Goal: Use online tool/utility: Utilize a website feature to perform a specific function

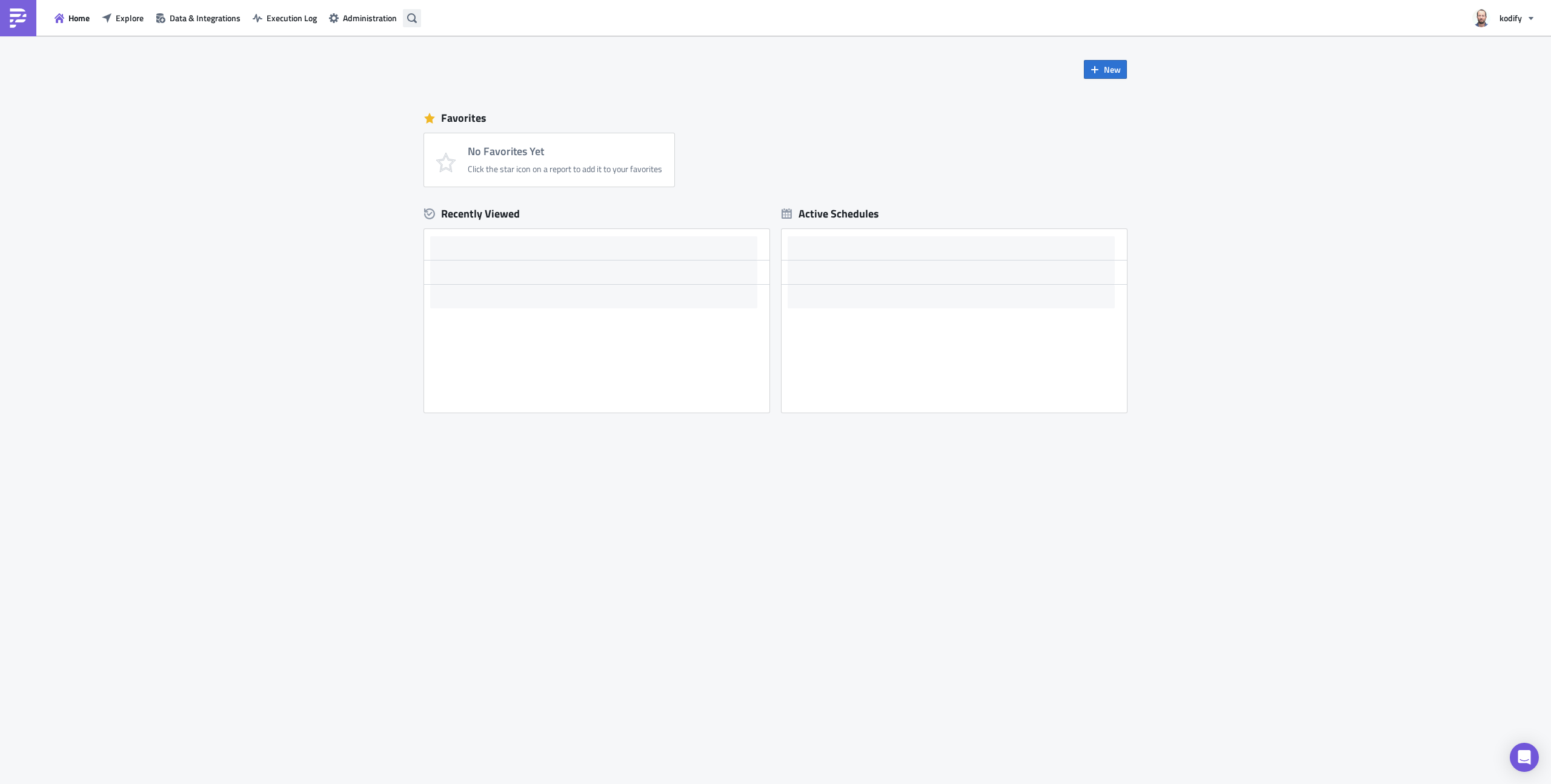
click at [412, 23] on icon "button" at bounding box center [412, 18] width 10 height 10
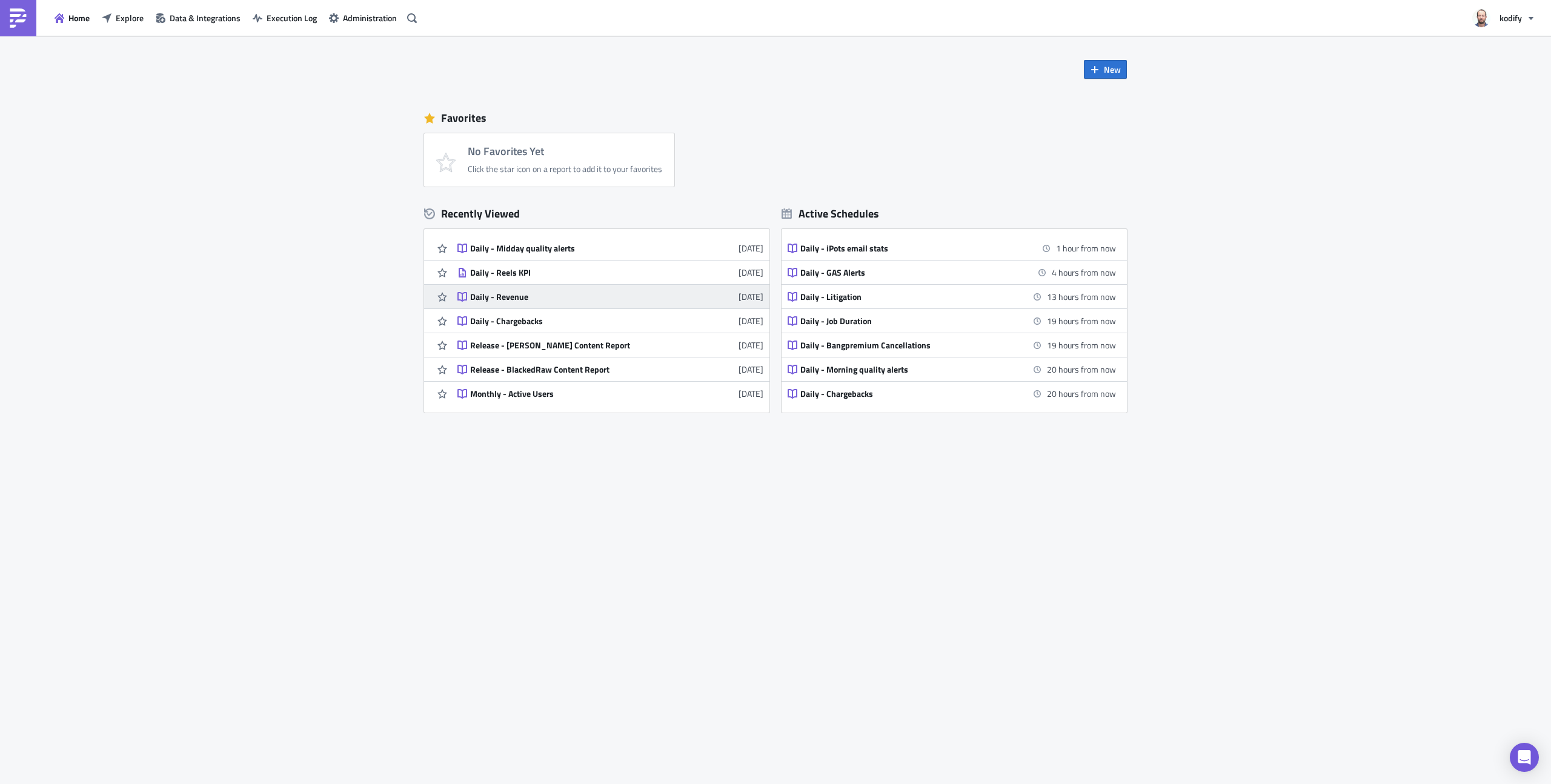
click at [511, 288] on body "Home Explore Data & Integrations Execution Log Administration kodify New Favori…" at bounding box center [775, 393] width 1551 height 786
click at [511, 291] on div "Daily - Revenue" at bounding box center [576, 296] width 212 height 11
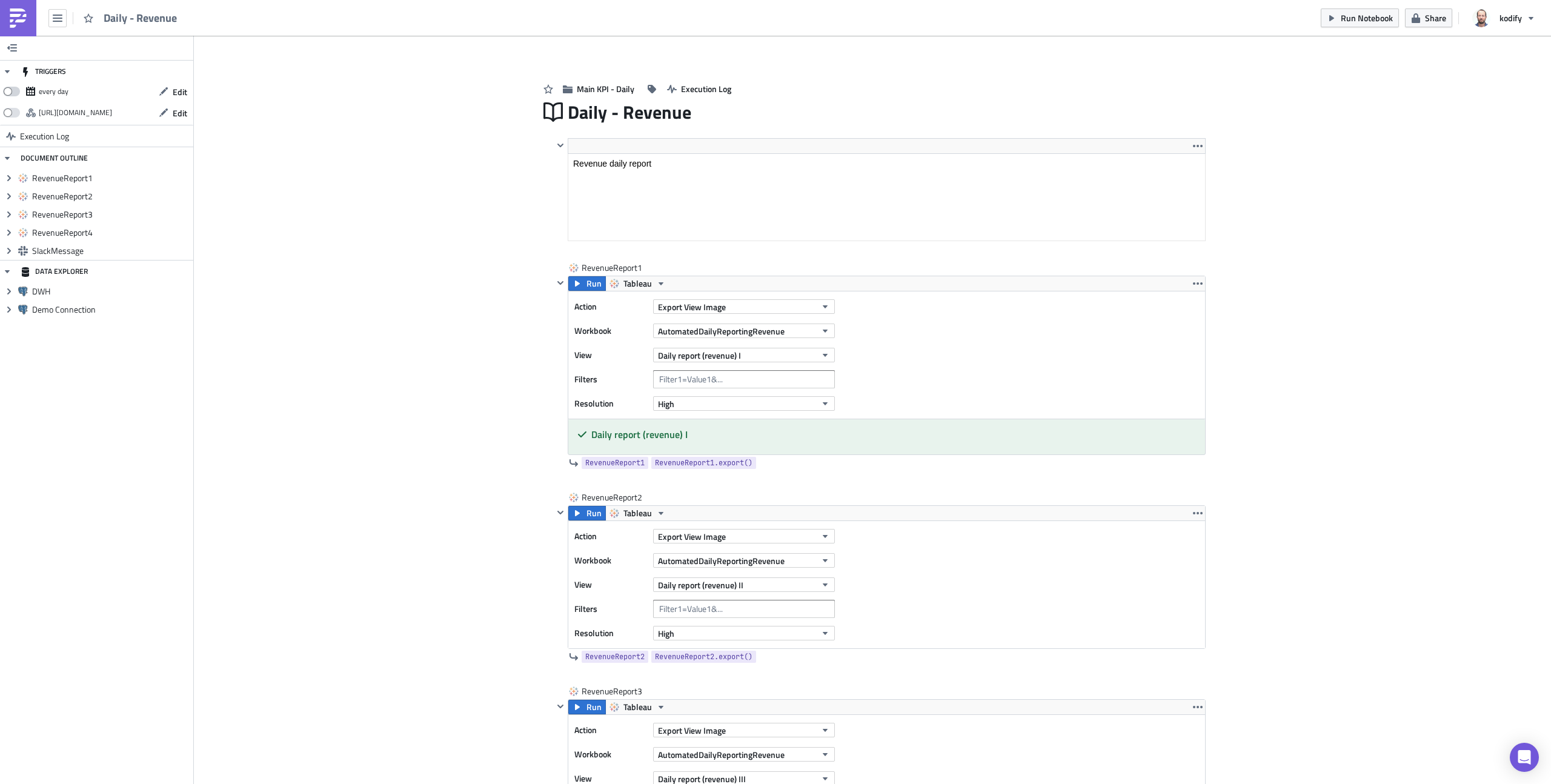
click at [8, 92] on span at bounding box center [11, 91] width 17 height 10
click at [8, 92] on input "checkbox" at bounding box center [9, 88] width 8 height 8
checkbox input "true"
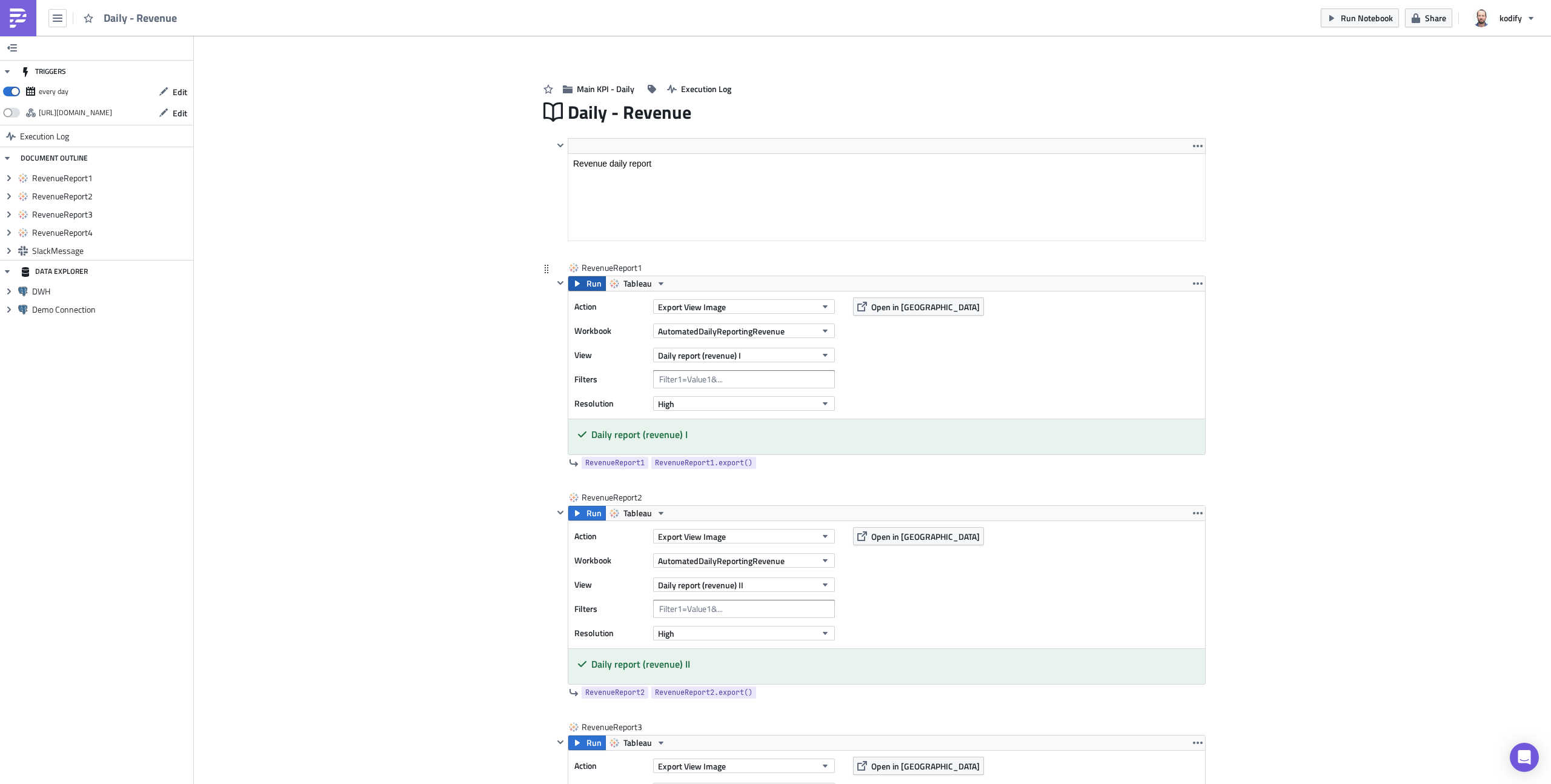
click at [586, 282] on span "Run" at bounding box center [594, 283] width 15 height 14
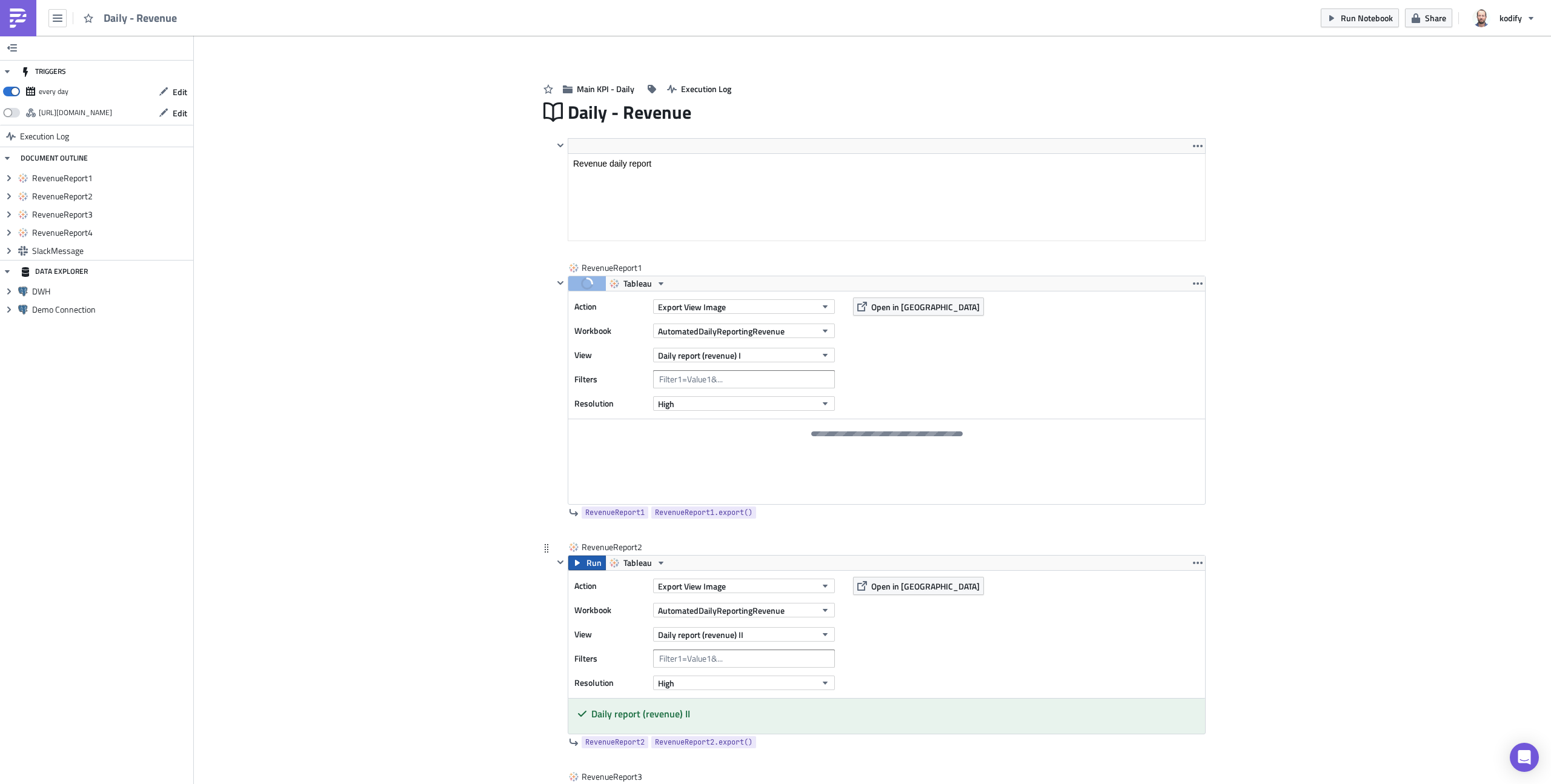
click at [586, 564] on span "Run" at bounding box center [594, 562] width 15 height 14
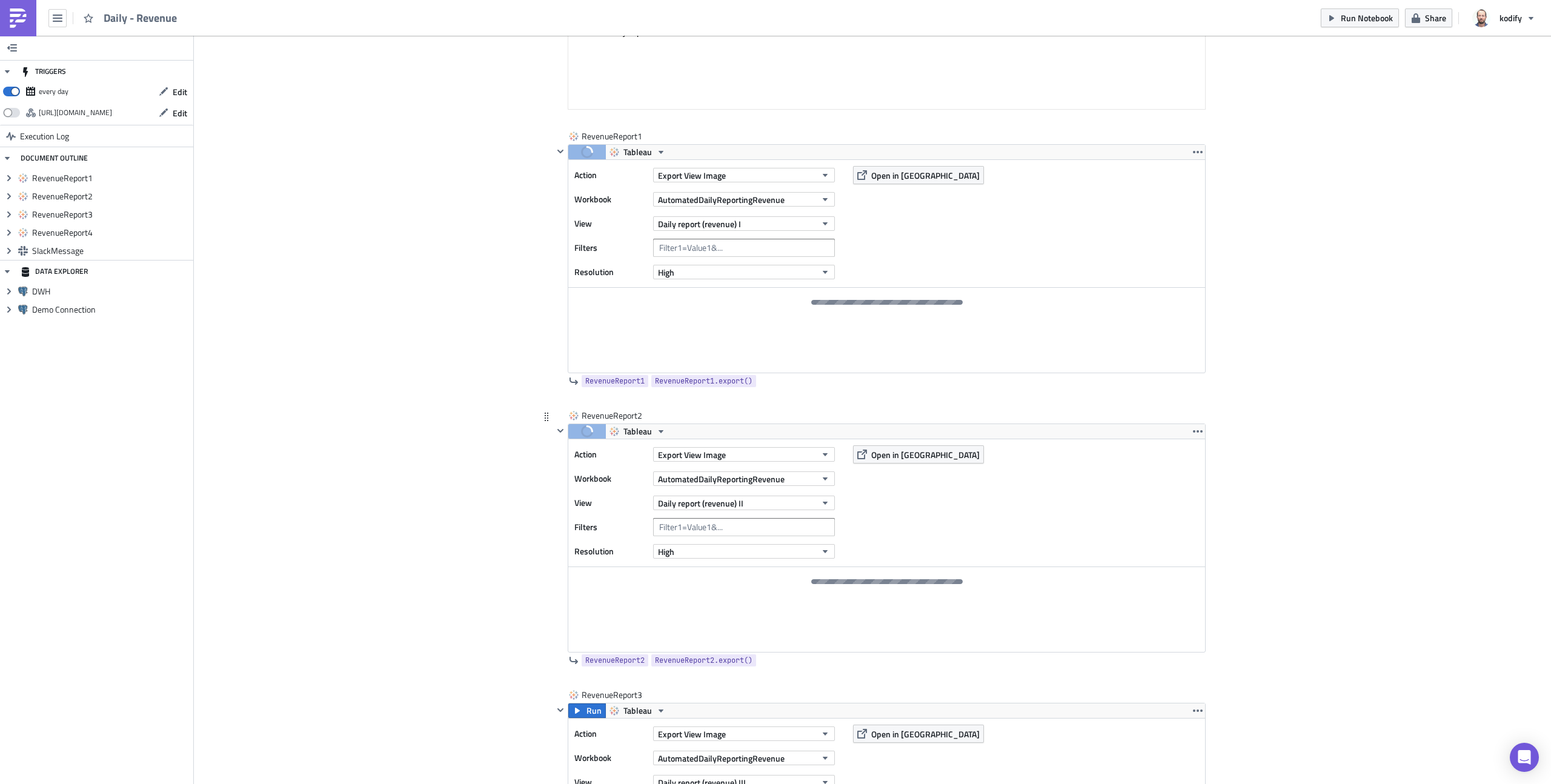
scroll to position [147, 0]
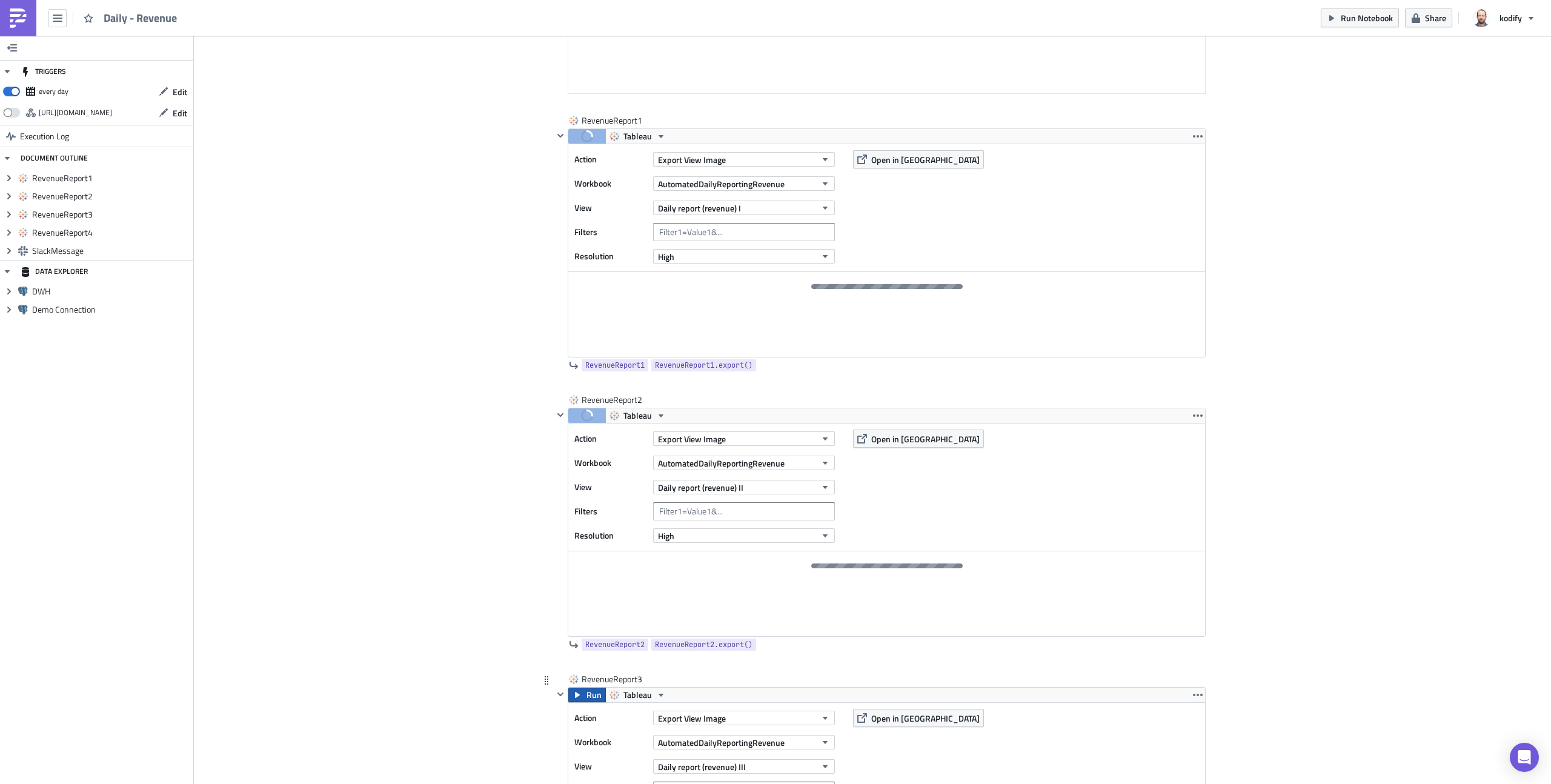
click at [586, 699] on span "Run" at bounding box center [594, 694] width 15 height 14
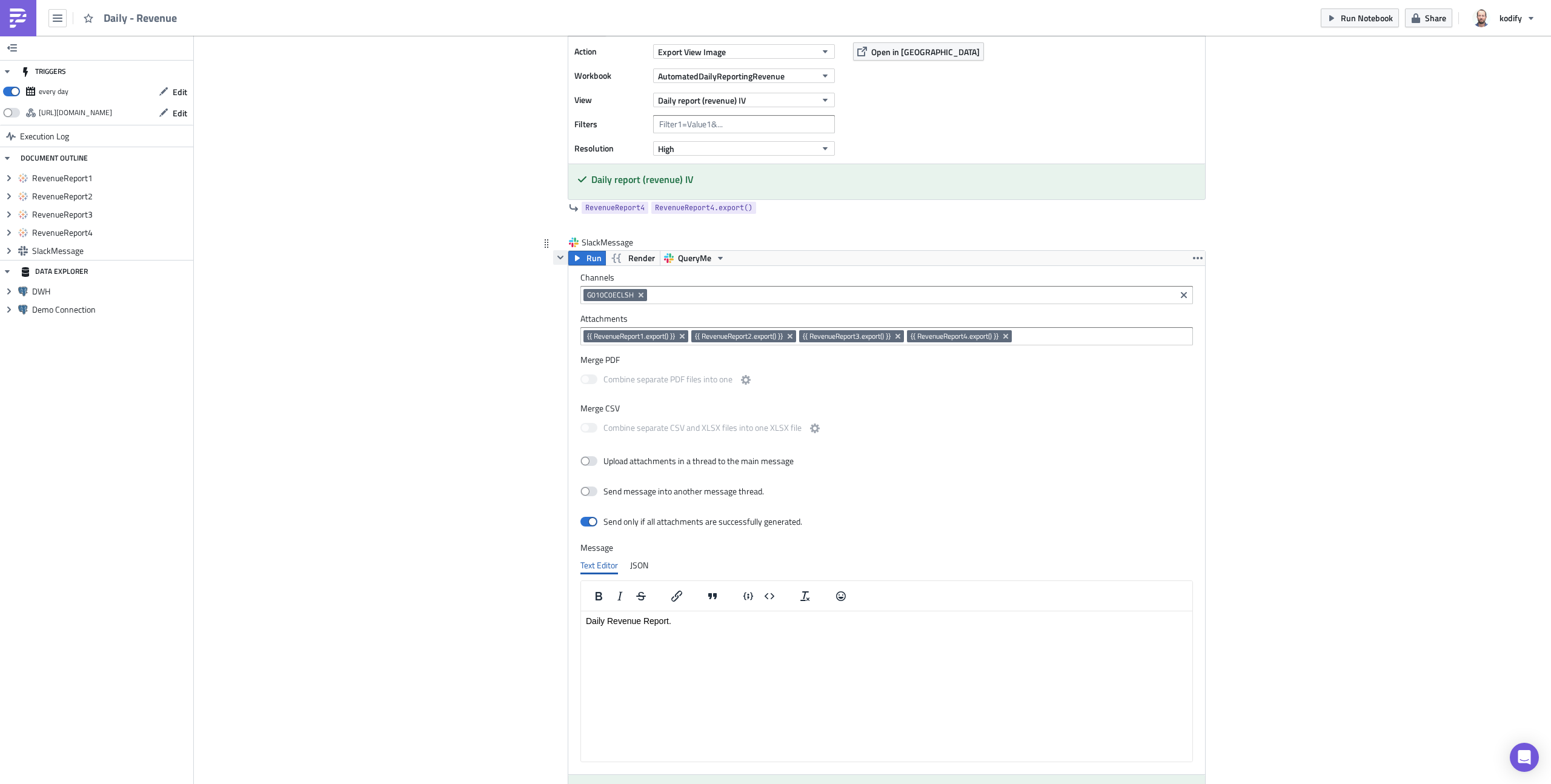
scroll to position [1001, 0]
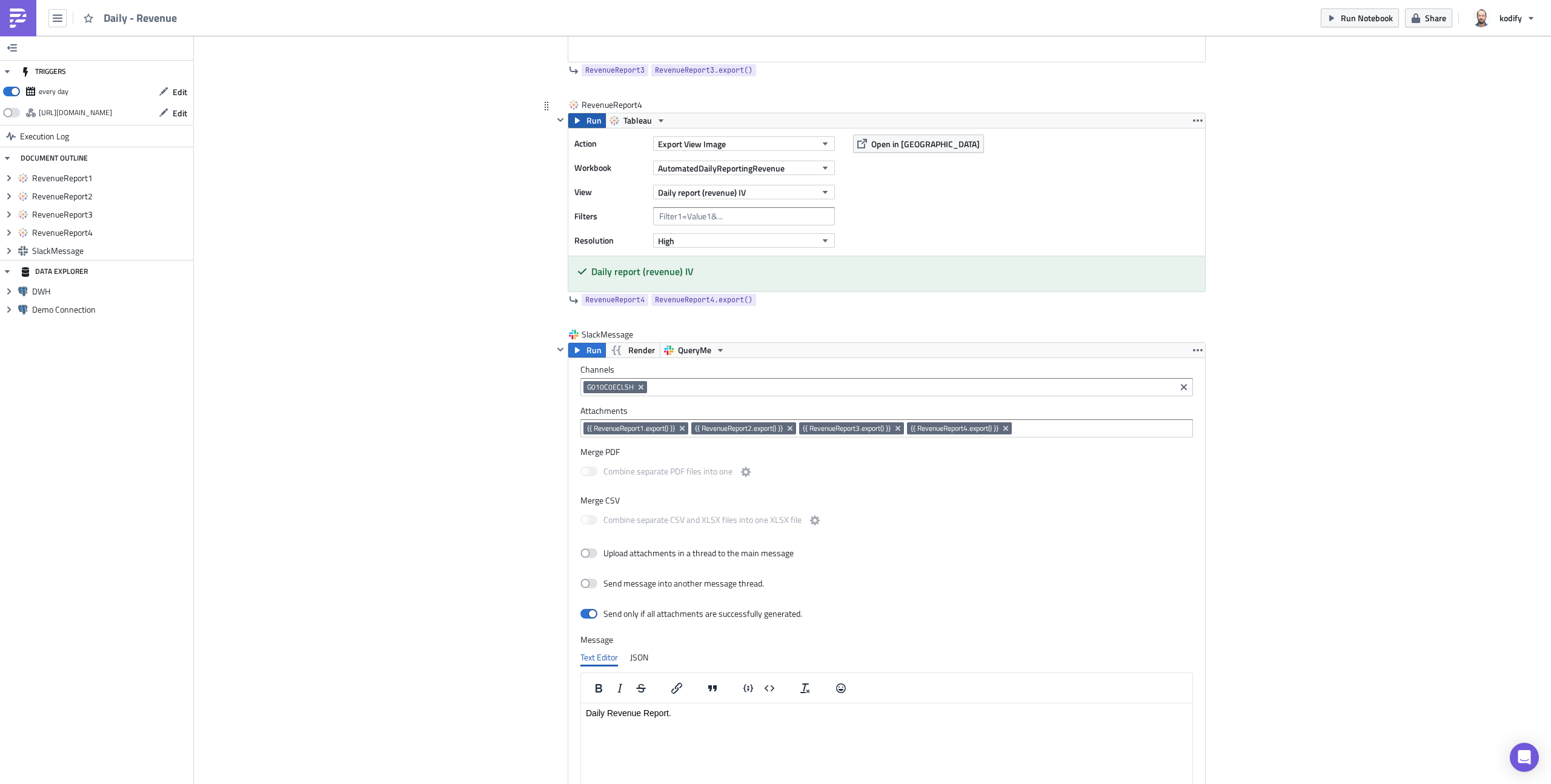
click at [586, 118] on span "Run" at bounding box center [594, 120] width 15 height 14
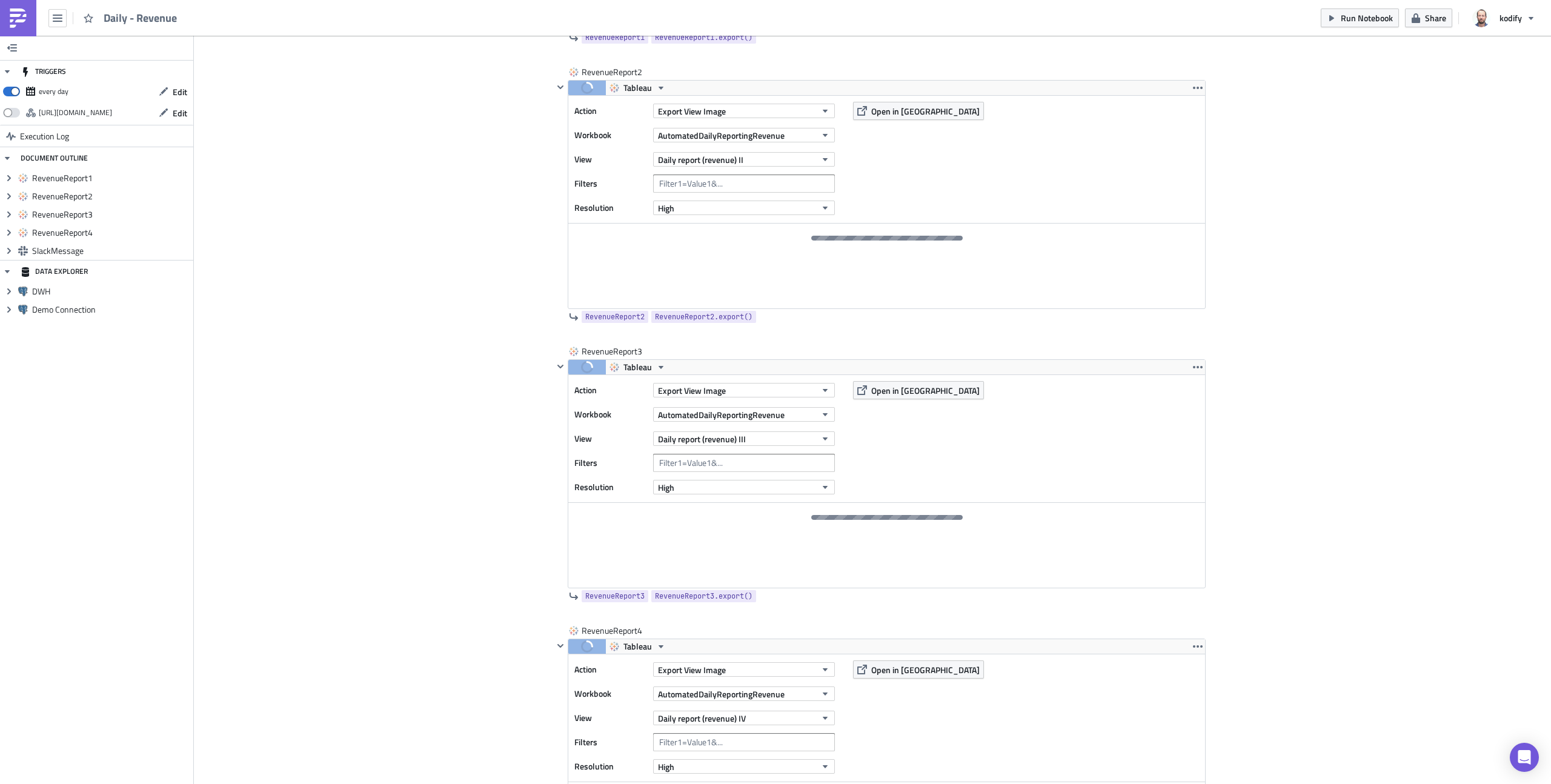
scroll to position [0, 0]
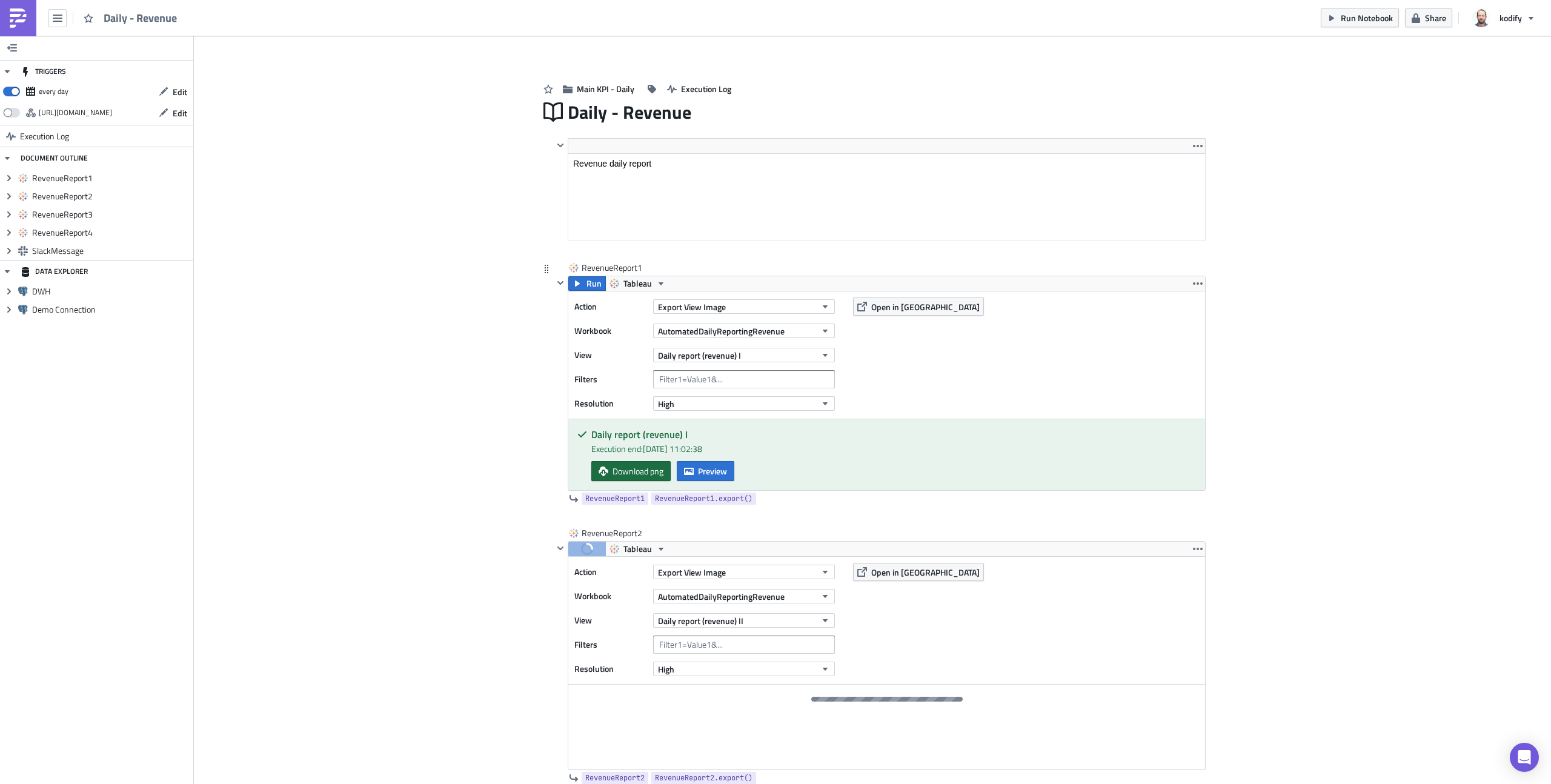
click at [651, 466] on span "Download png" at bounding box center [638, 470] width 51 height 13
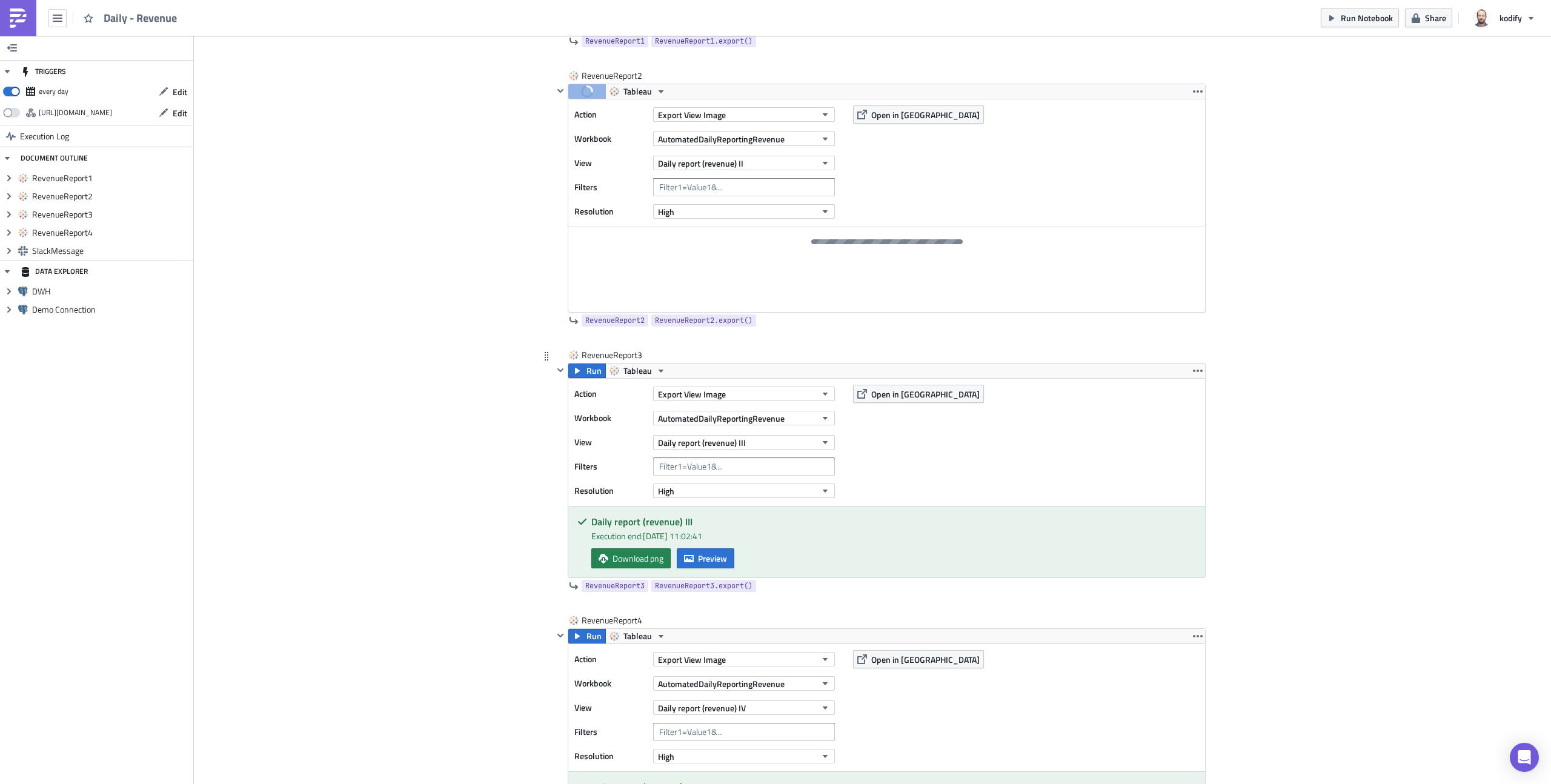
scroll to position [442, 0]
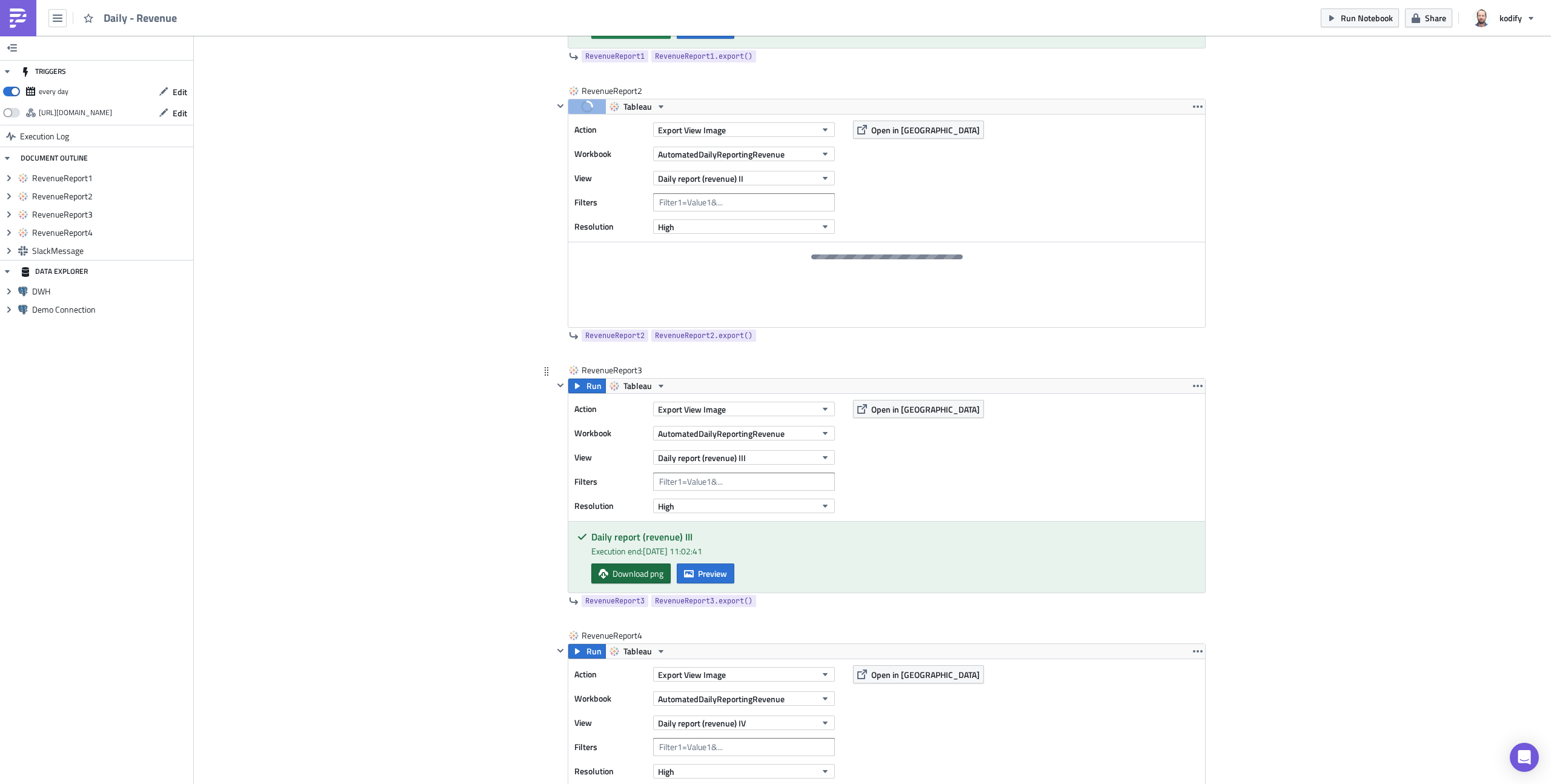
click at [640, 576] on span "Download png" at bounding box center [638, 573] width 51 height 13
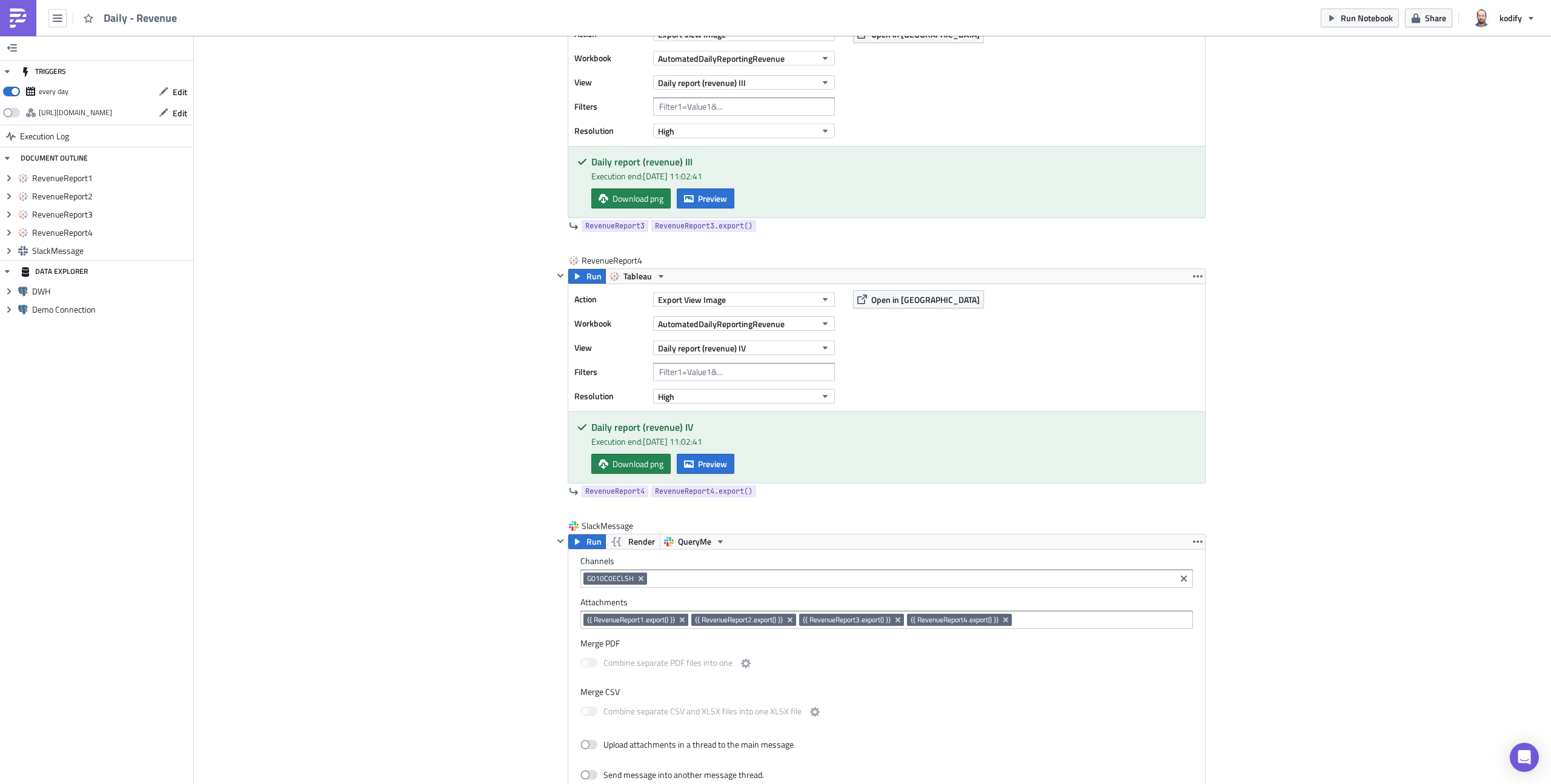
scroll to position [909, 0]
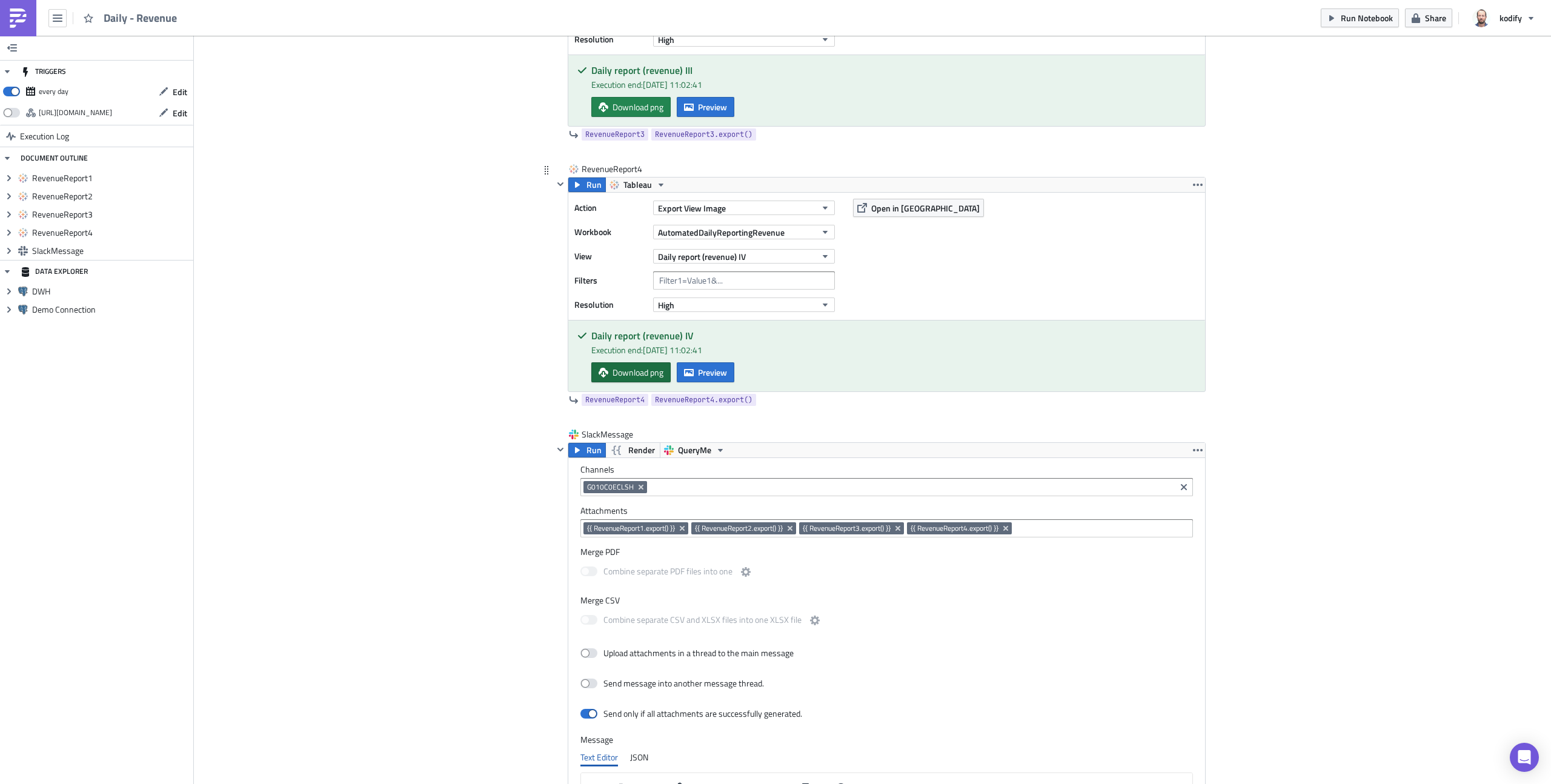
click at [622, 376] on span "Download png" at bounding box center [638, 372] width 51 height 13
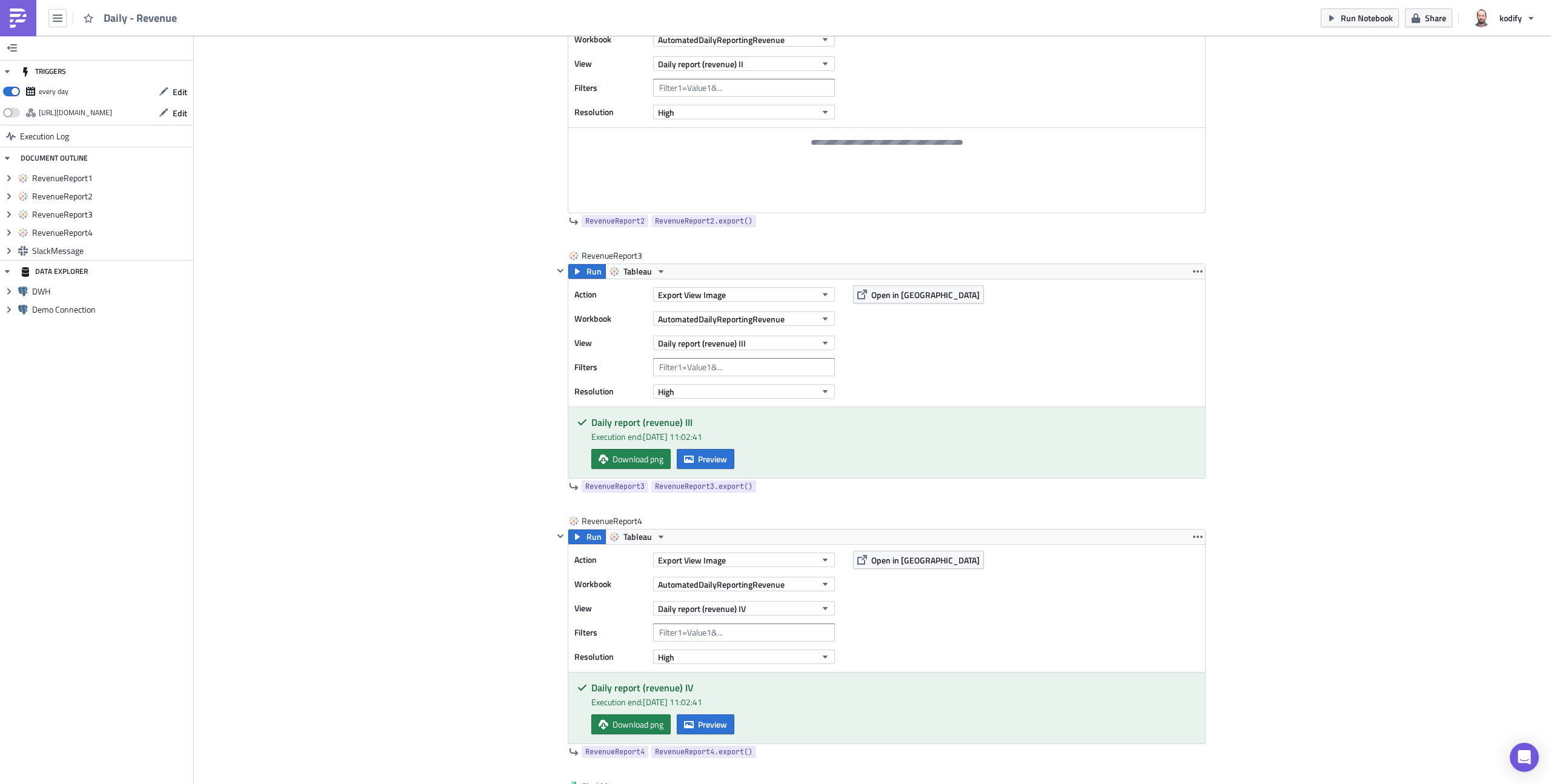
scroll to position [466, 0]
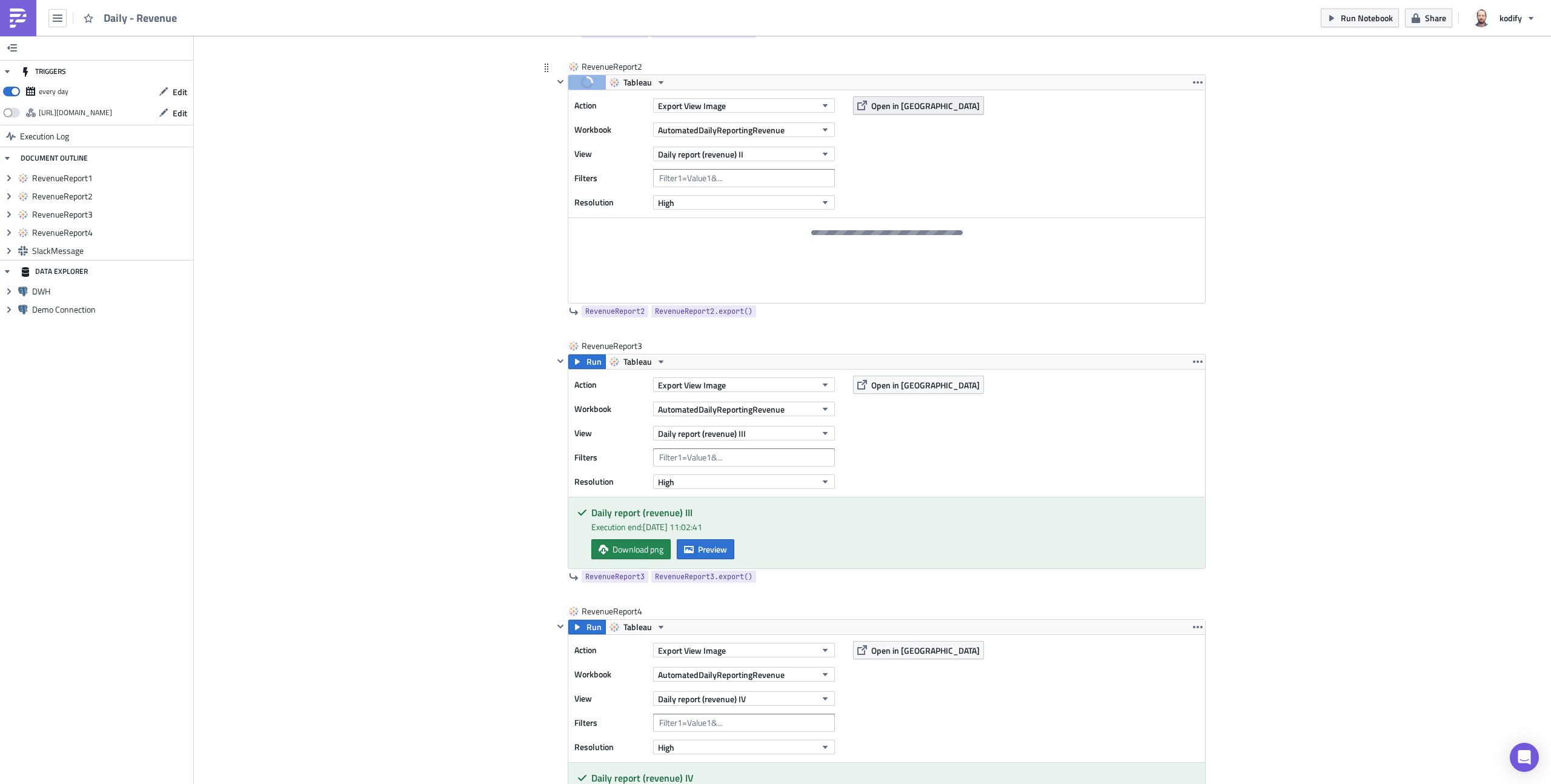
click at [888, 105] on span "Open in [GEOGRAPHIC_DATA]" at bounding box center [926, 105] width 108 height 13
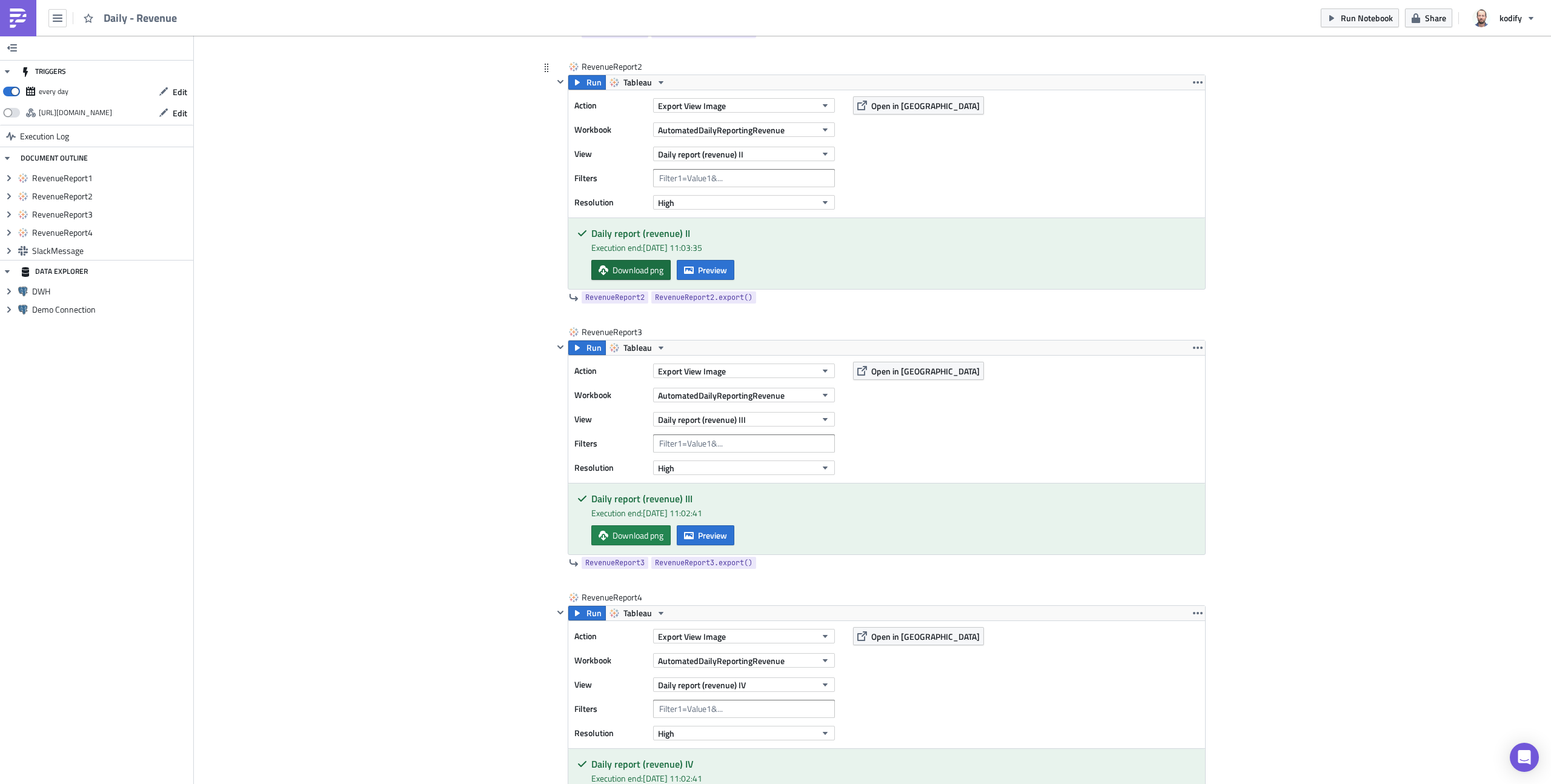
click at [613, 266] on span "Download png" at bounding box center [638, 269] width 51 height 13
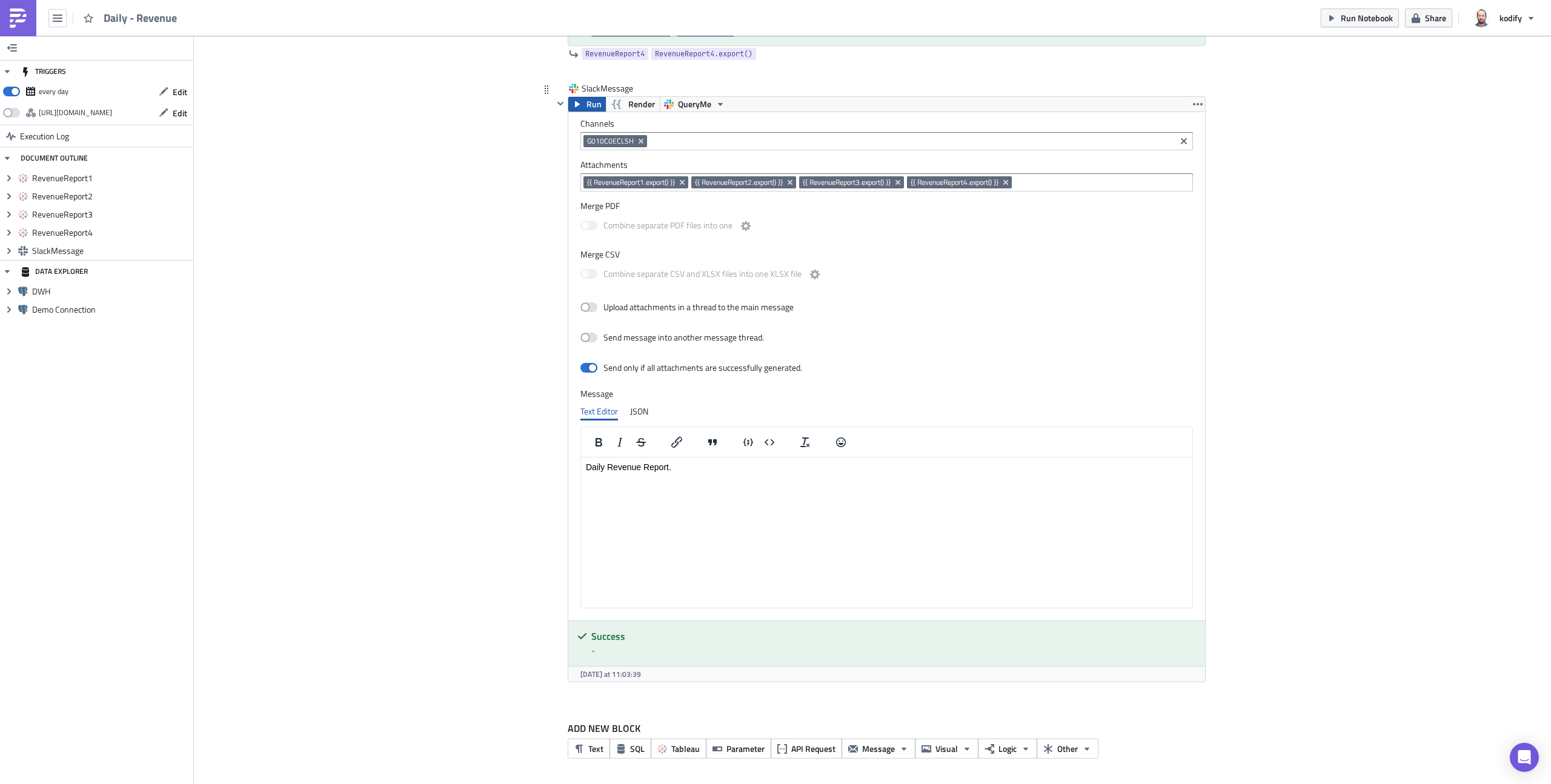
click at [586, 109] on span "Run" at bounding box center [594, 104] width 15 height 14
